Goal: Task Accomplishment & Management: Use online tool/utility

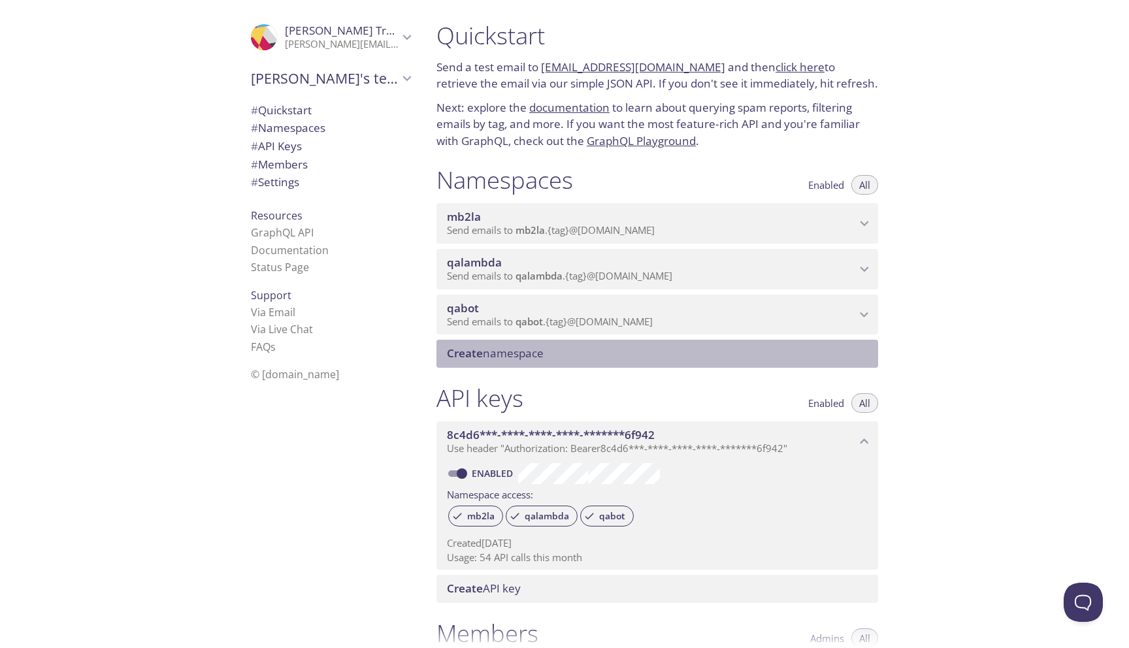
click at [485, 356] on span "Create namespace" at bounding box center [495, 353] width 97 height 15
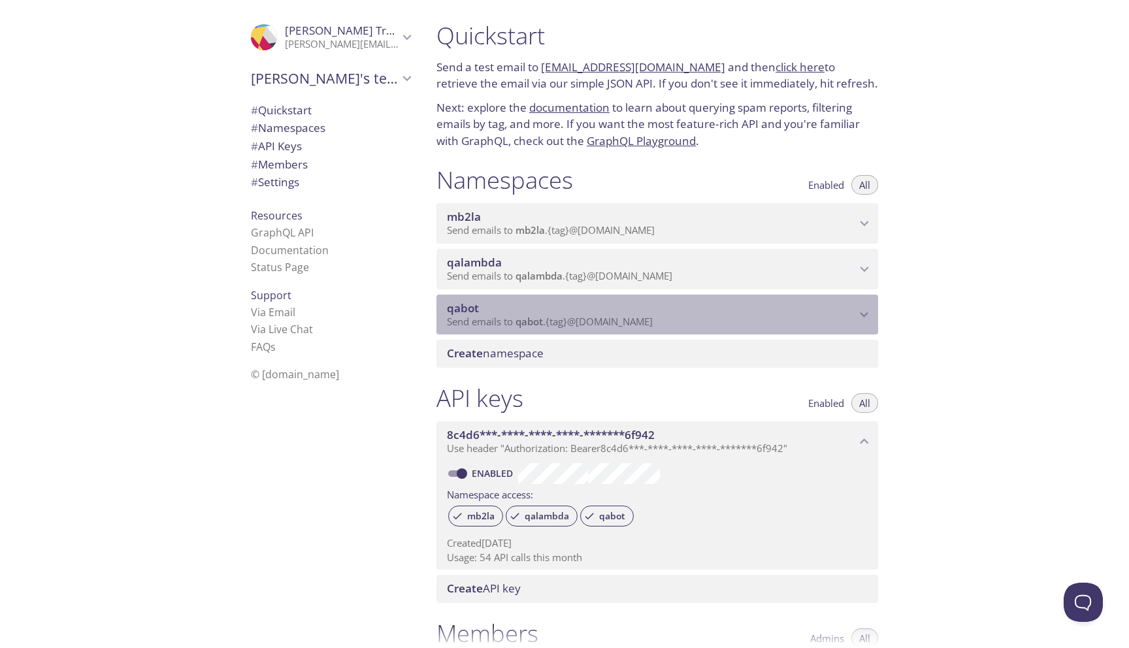
click at [491, 325] on span "Send emails to qabot . {tag} @inbox.testmail.app" at bounding box center [550, 321] width 206 height 13
